Goal: Transaction & Acquisition: Purchase product/service

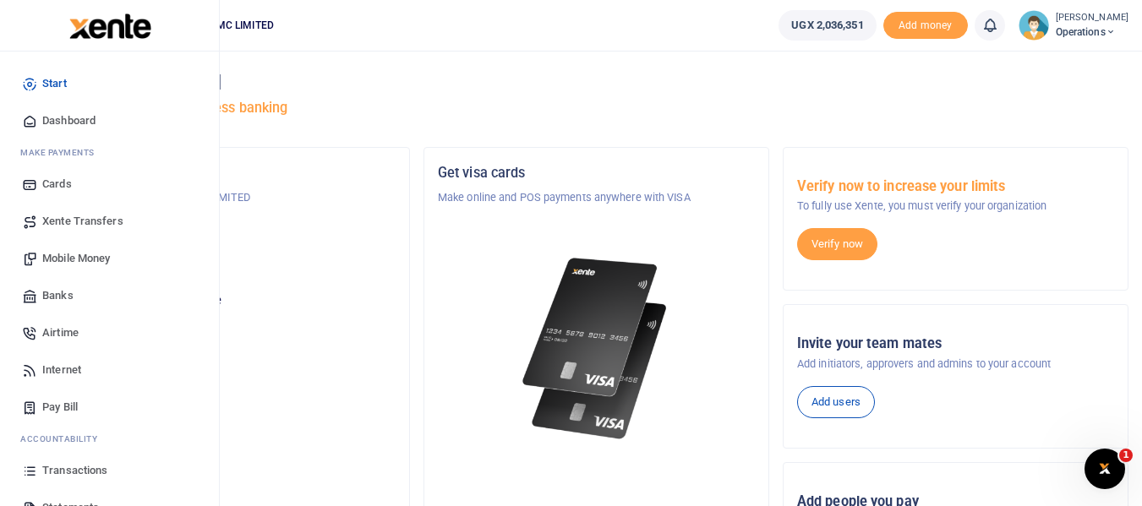
click at [101, 254] on span "Mobile Money" at bounding box center [76, 258] width 68 height 17
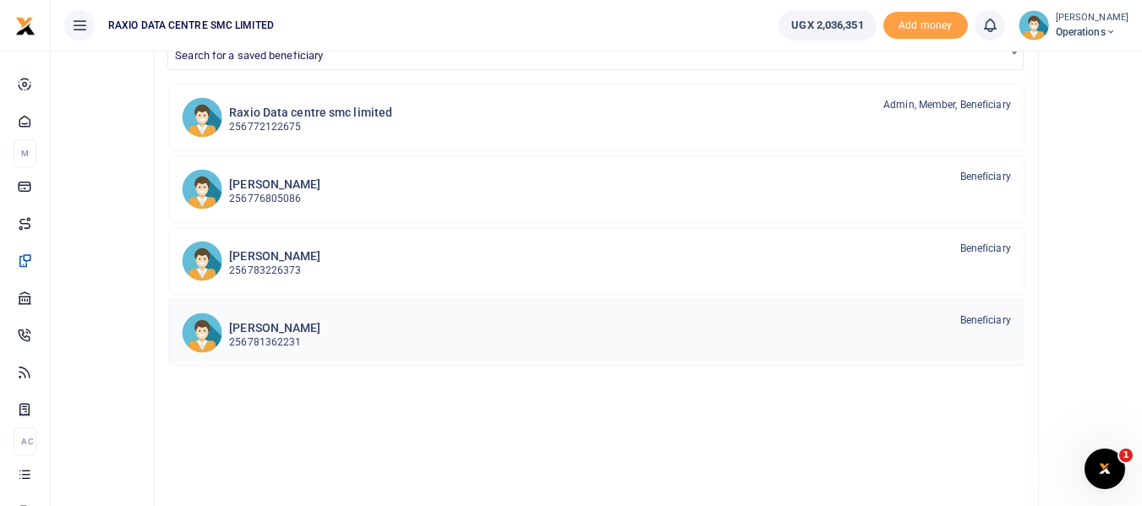
click at [258, 324] on h6 "Hellen Banura" at bounding box center [274, 328] width 91 height 14
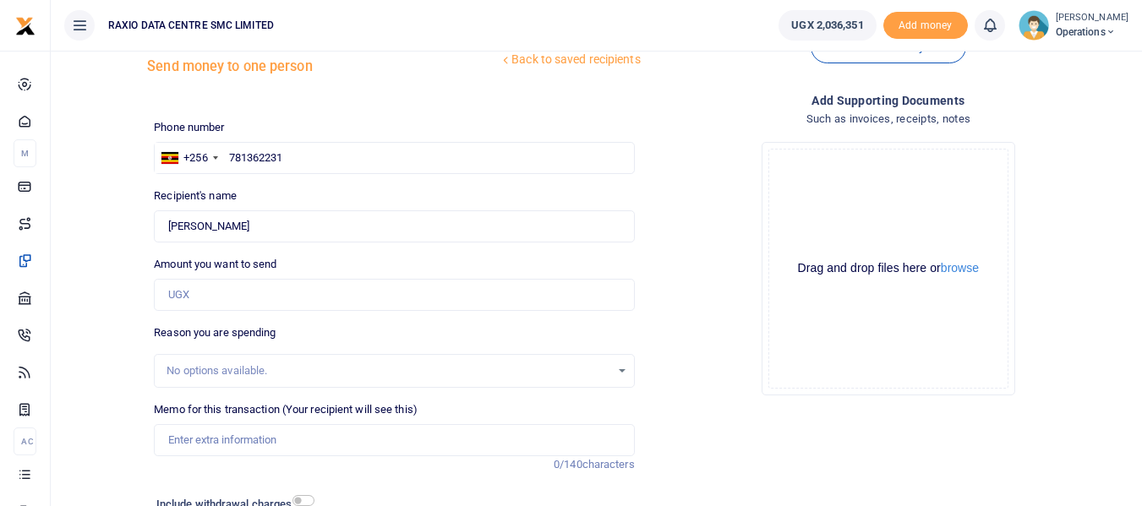
scroll to position [85, 0]
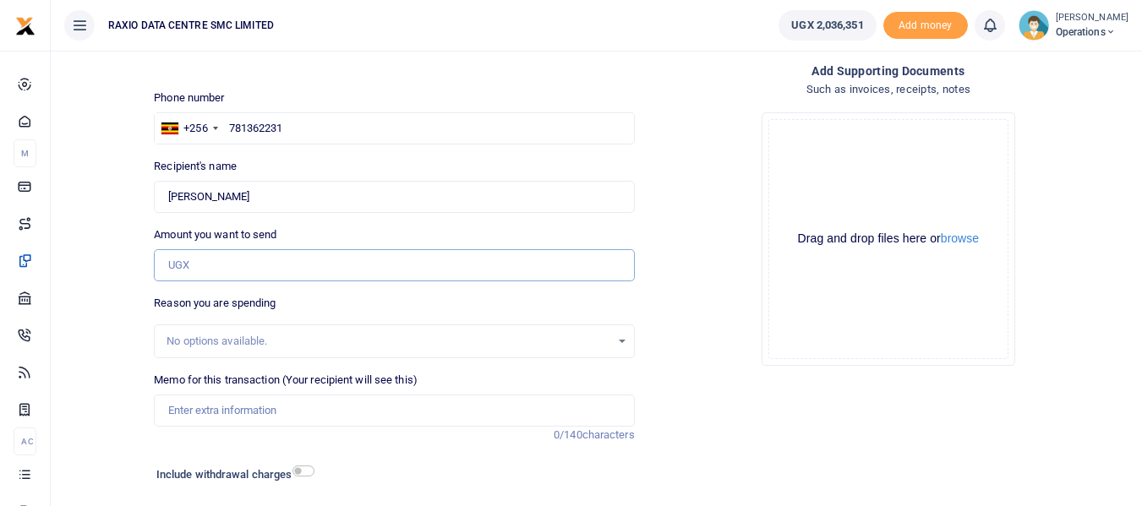
click at [248, 268] on input "Amount you want to send" at bounding box center [394, 265] width 480 height 32
type input "1,000,000"
click at [297, 422] on input "Memo for this transaction (Your recipient will see this)" at bounding box center [394, 411] width 480 height 32
type input "Office consumables for October 2025"
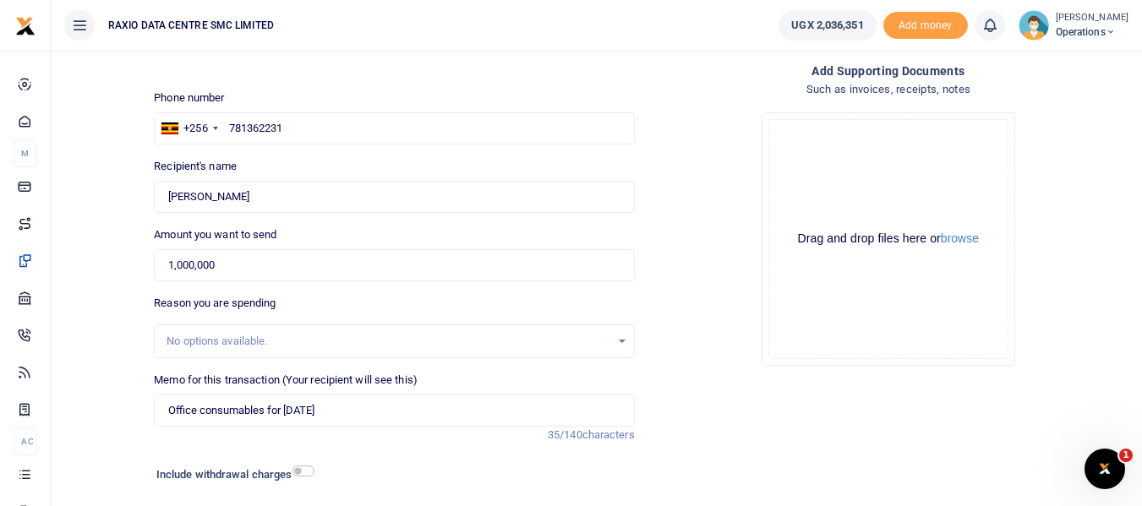
click at [765, 457] on div "Add supporting Documents Such as invoices, receipts, notes Drop your files here…" at bounding box center [889, 310] width 494 height 497
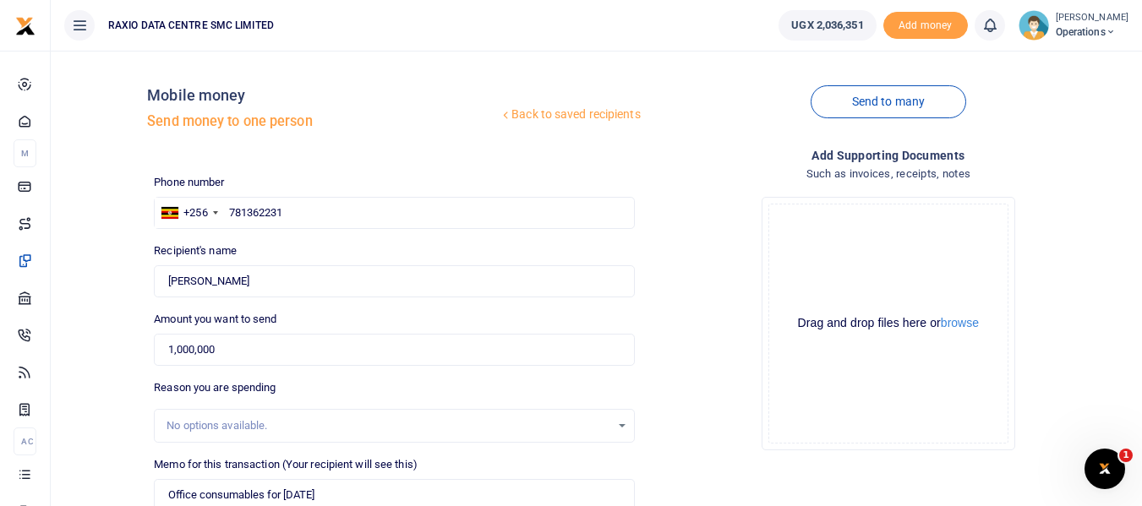
scroll to position [194, 0]
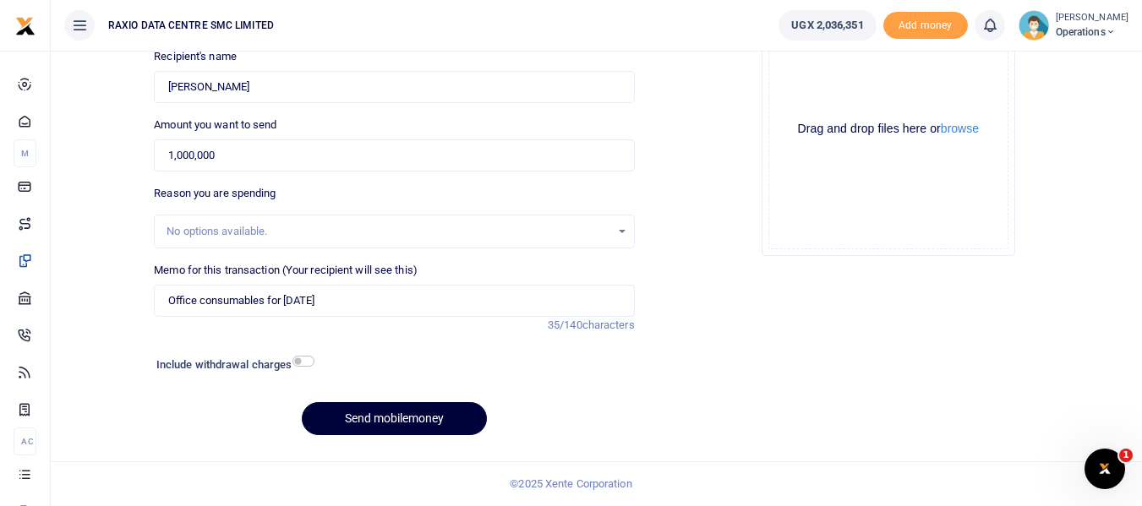
click at [395, 422] on button "Send mobilemoney" at bounding box center [394, 418] width 185 height 33
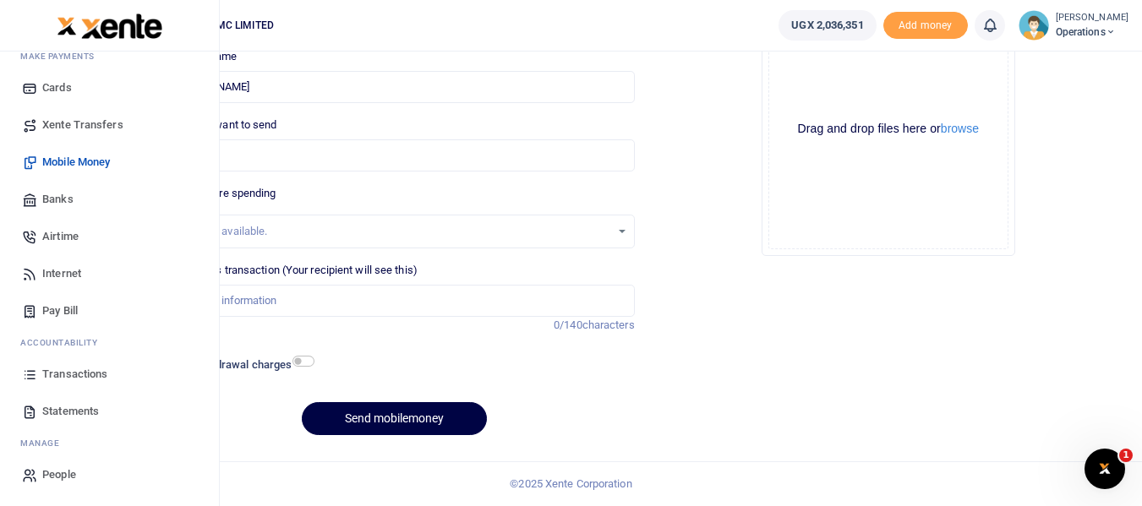
scroll to position [96, 0]
click at [85, 366] on span "Transactions" at bounding box center [74, 374] width 65 height 17
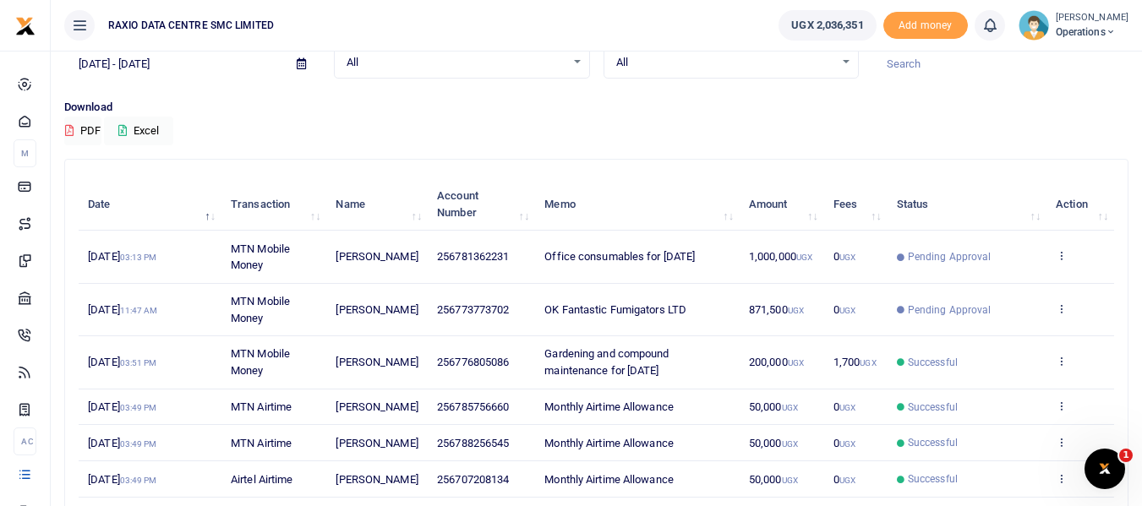
click at [933, 311] on span "Pending Approval" at bounding box center [950, 310] width 84 height 15
